Goal: Task Accomplishment & Management: Manage account settings

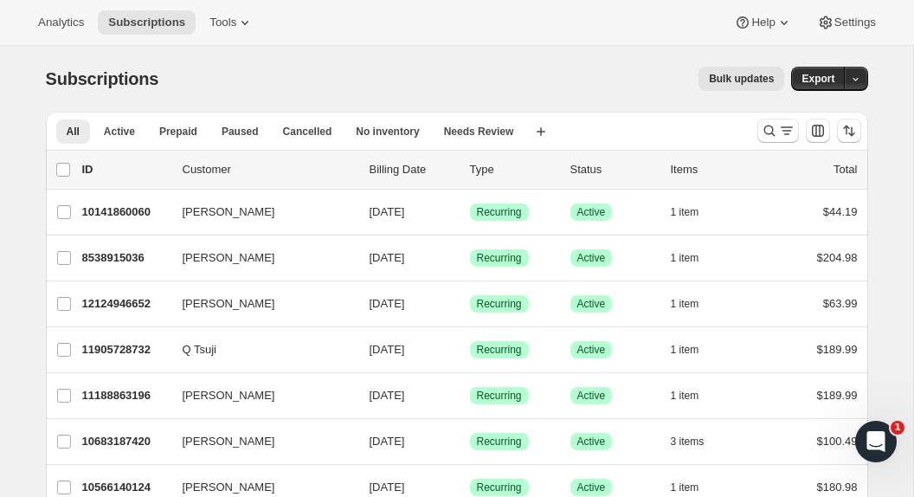
click at [216, 176] on p "Customer" at bounding box center [269, 169] width 173 height 17
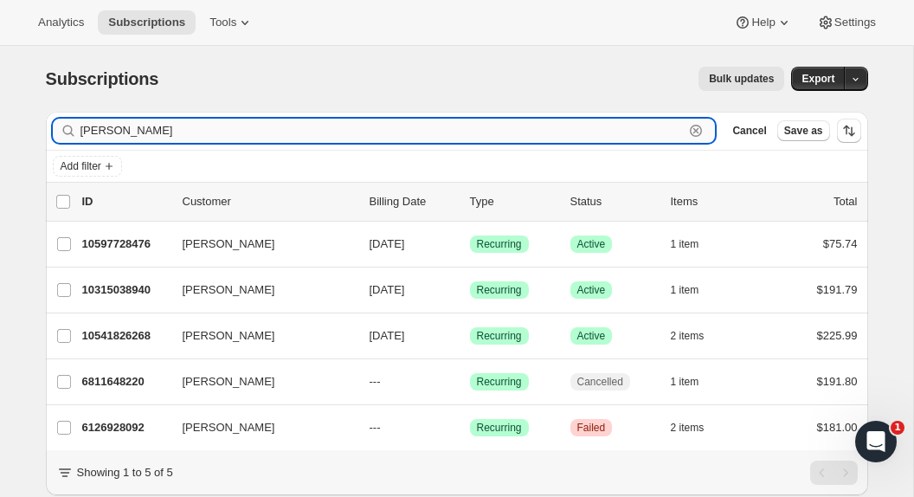
click at [144, 124] on input "[PERSON_NAME]" at bounding box center [383, 131] width 604 height 24
paste input "[EMAIL_ADDRESS][DOMAIN_NAME]"
type input "[EMAIL_ADDRESS][DOMAIN_NAME]"
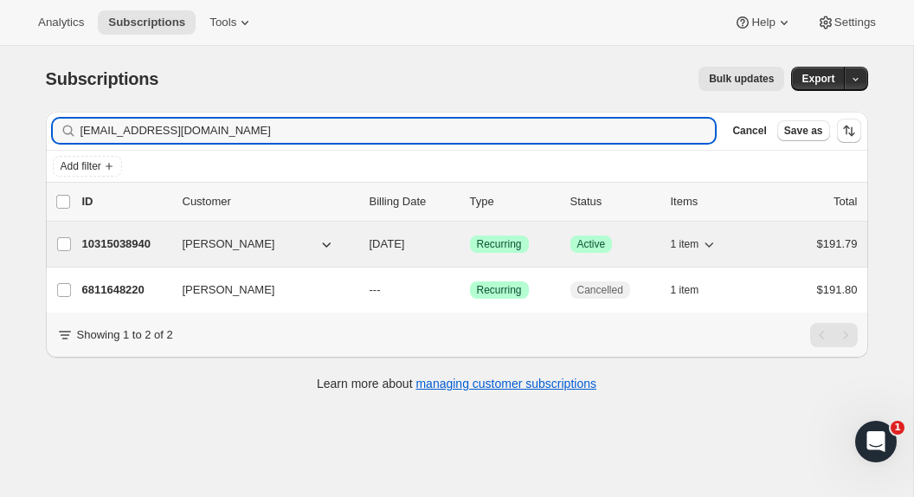
click at [405, 239] on span "[DATE]" at bounding box center [387, 243] width 35 height 13
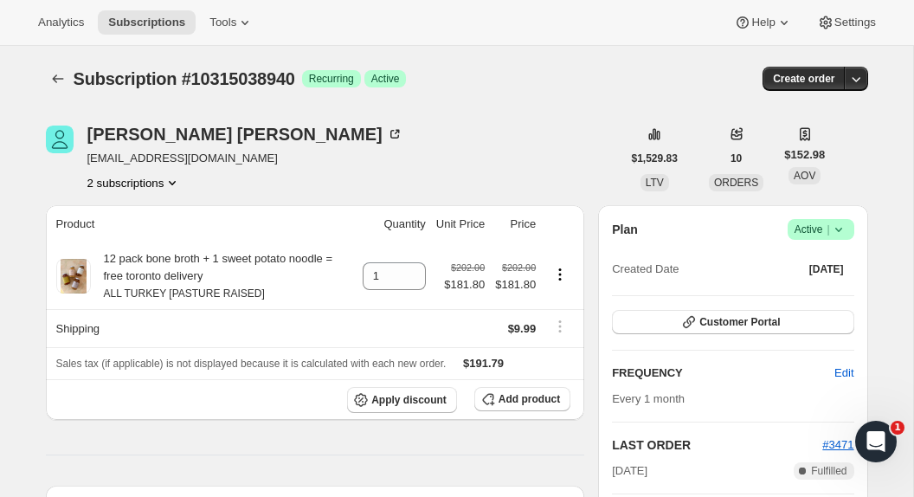
click at [55, 56] on div "Subscription #10315038940. This page is ready Subscription #10315038940 Success…" at bounding box center [457, 79] width 822 height 66
click at [55, 86] on icon "Subscriptions" at bounding box center [57, 78] width 17 height 17
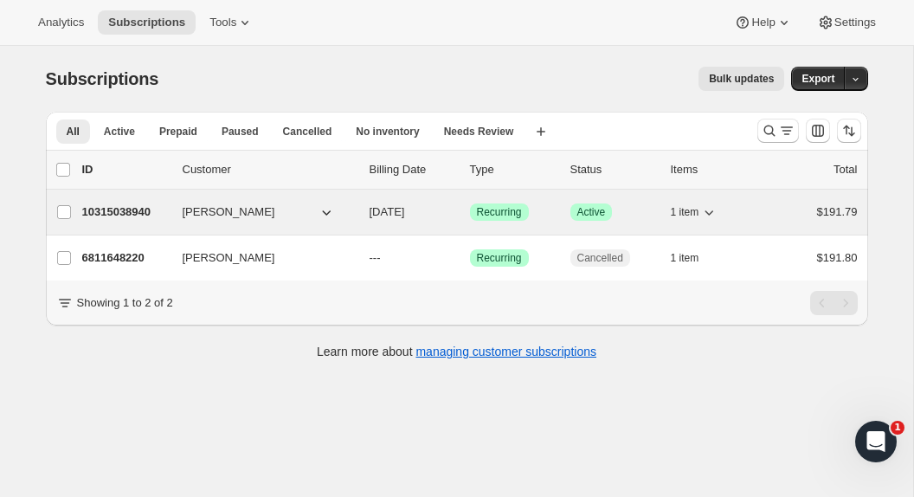
click at [358, 216] on div "10315038940 [PERSON_NAME] [DATE] Success Recurring Success Active 1 item $191.79" at bounding box center [470, 212] width 776 height 24
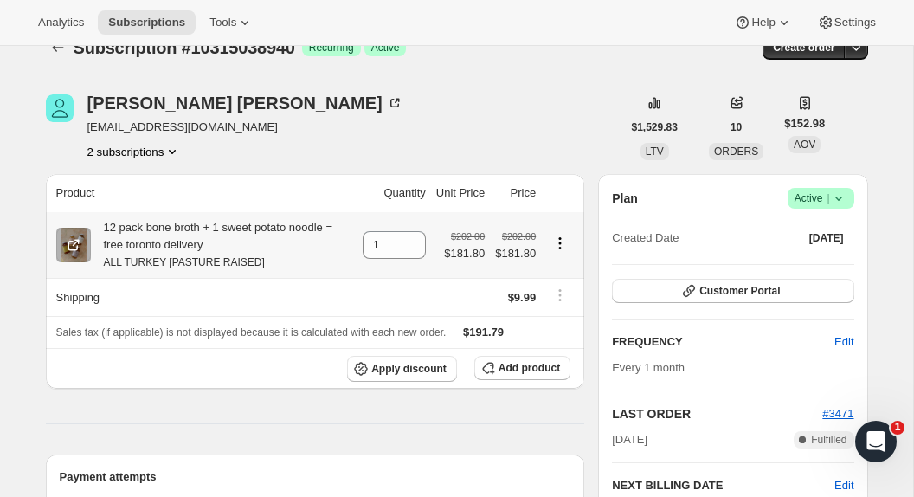
scroll to position [35, 0]
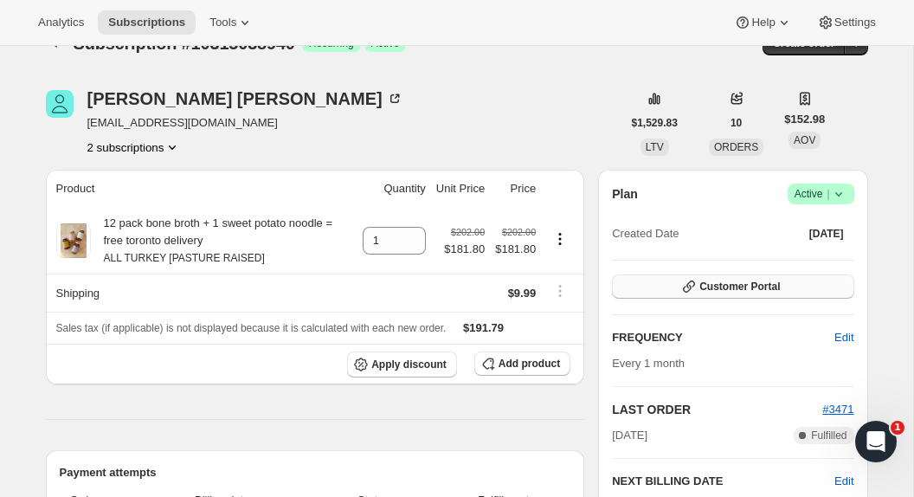
click at [717, 288] on span "Customer Portal" at bounding box center [740, 287] width 81 height 14
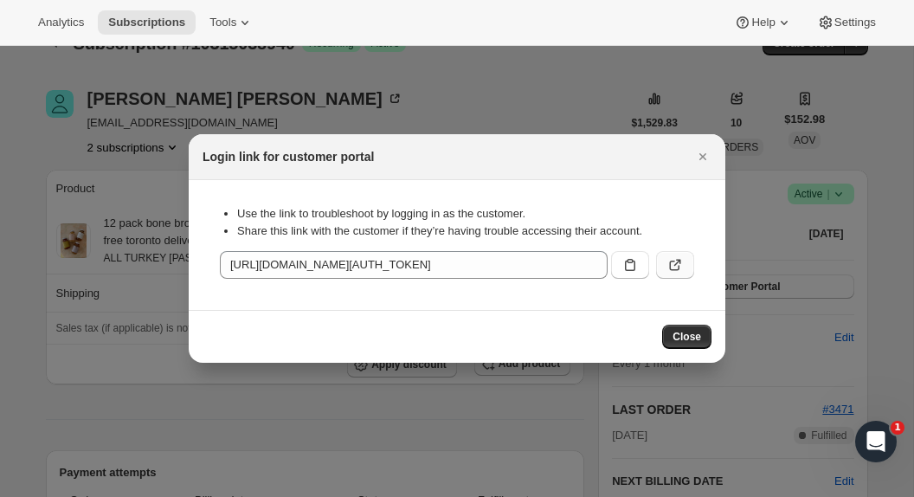
click at [679, 274] on button ":rg1:" at bounding box center [675, 265] width 38 height 28
